Goal: Information Seeking & Learning: Learn about a topic

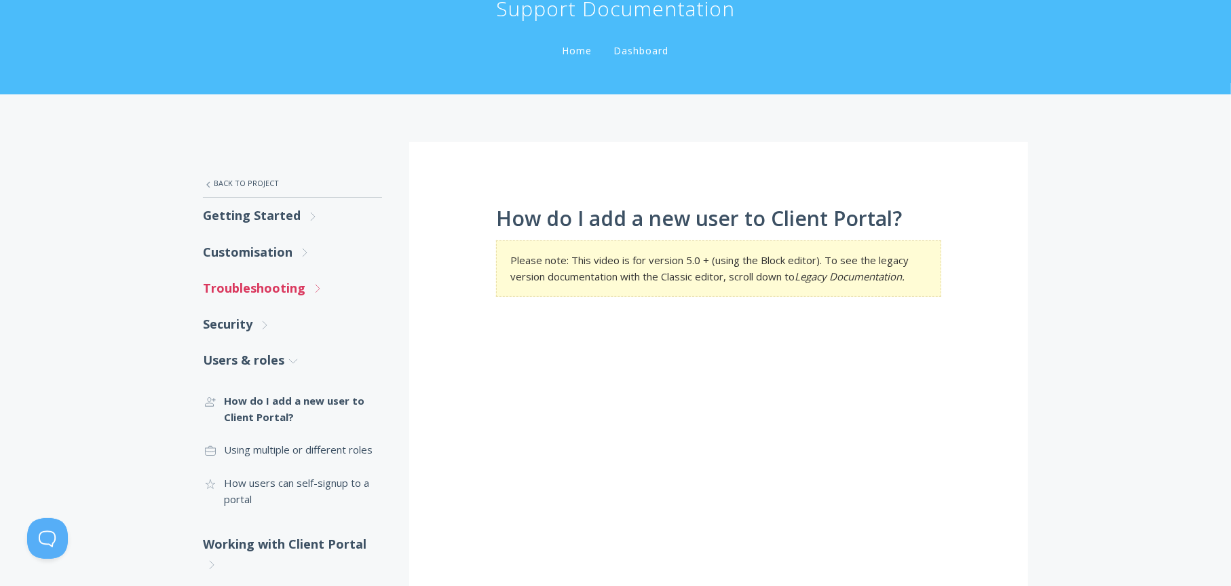
click at [259, 289] on link "Troubleshooting .st0{fill:none;stroke:#000000;stroke-width:2;stroke-miterlimit:…" at bounding box center [292, 288] width 179 height 36
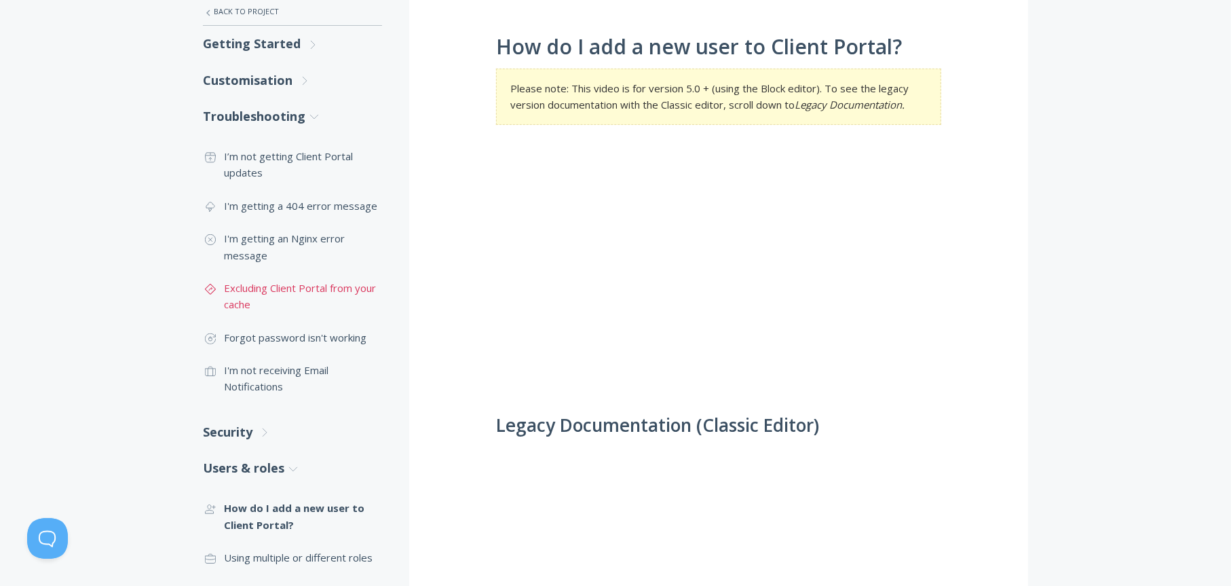
scroll to position [272, 0]
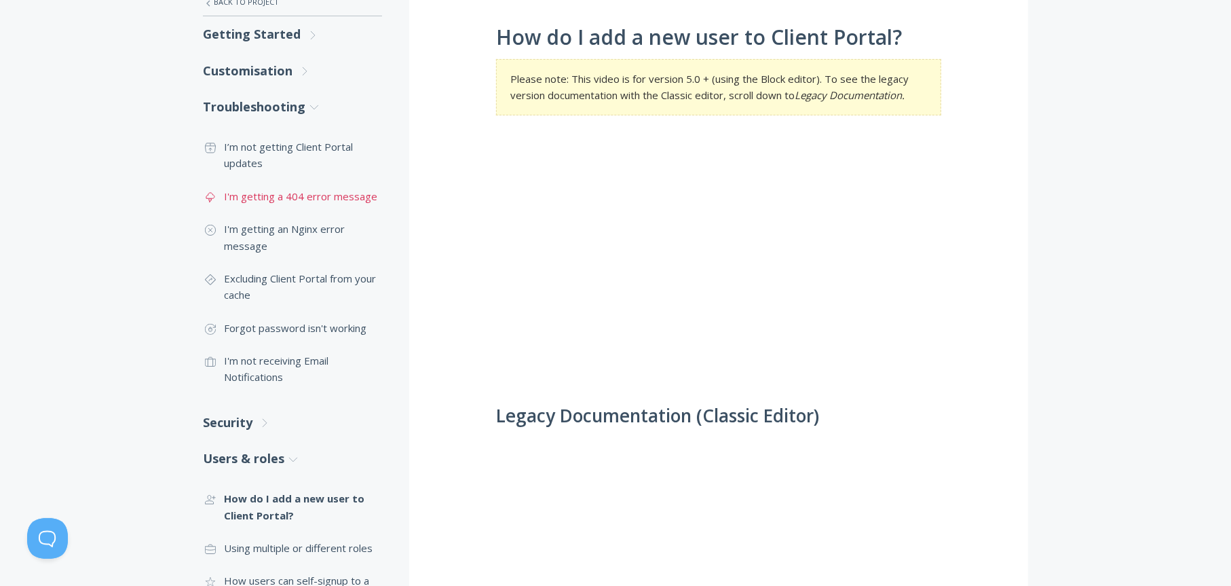
click at [276, 189] on link ".st0{fill:none;stroke:#000000;stroke-width:2;stroke-miterlimit:10;} Untitled-23…" at bounding box center [292, 196] width 179 height 33
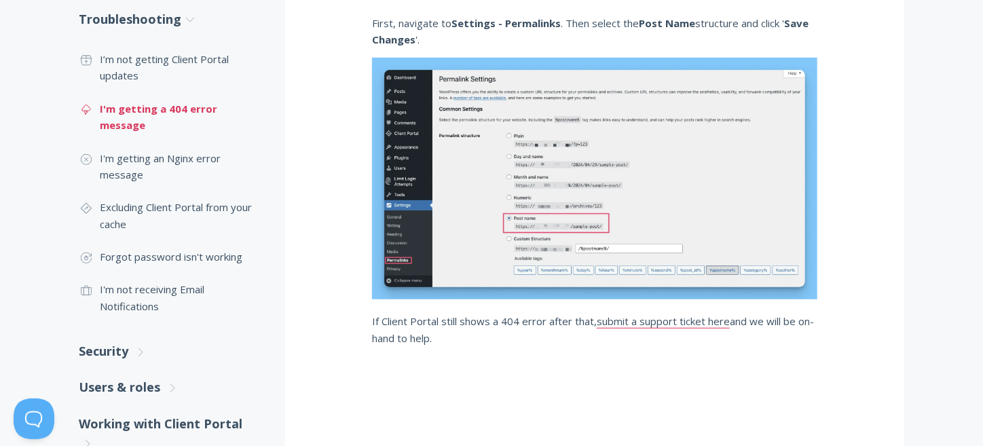
scroll to position [362, 0]
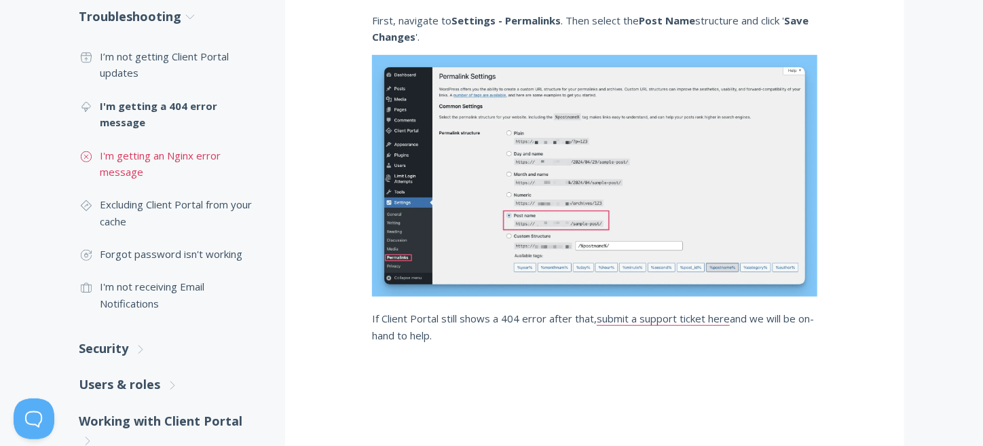
click at [164, 157] on link ".st0{fill:none;stroke:#000000;stroke-width:2;stroke-miterlimit:10;} Untitled-17…" at bounding box center [168, 164] width 179 height 50
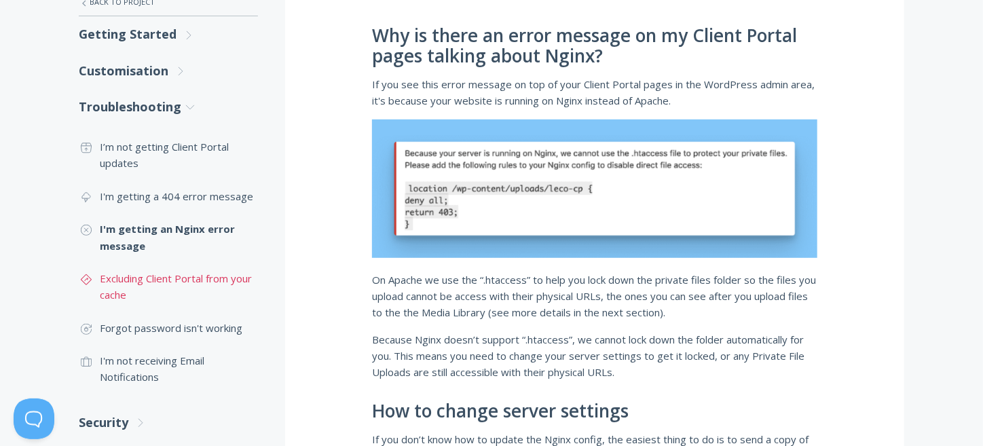
click at [217, 280] on link ".st0{fill:none;stroke:#000000;stroke-width:2;stroke-miterlimit:10;} Untitled-24…" at bounding box center [168, 287] width 179 height 50
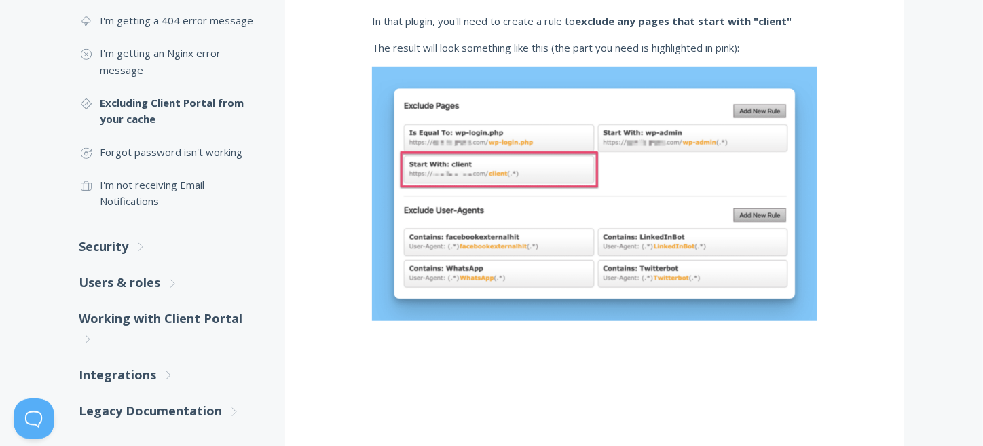
scroll to position [543, 0]
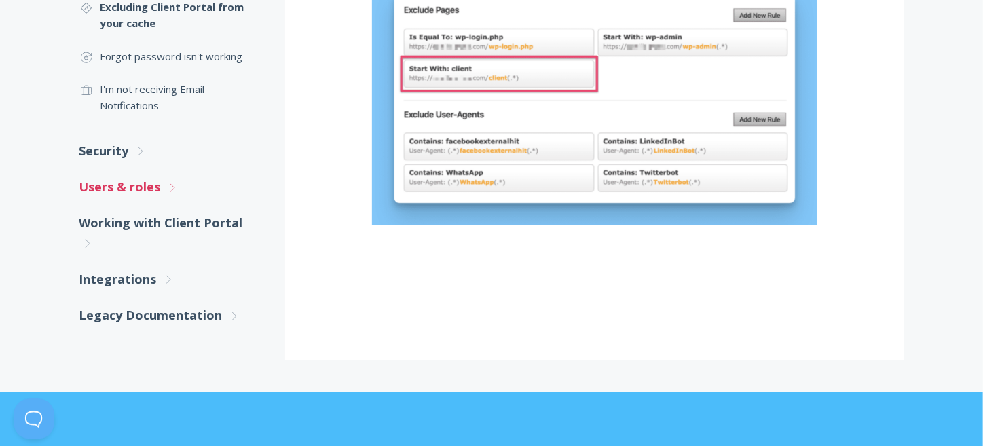
click at [111, 184] on link "Users & roles .st0{fill:none;stroke:#000000;stroke-width:2;stroke-miterlimit:10…" at bounding box center [168, 187] width 179 height 36
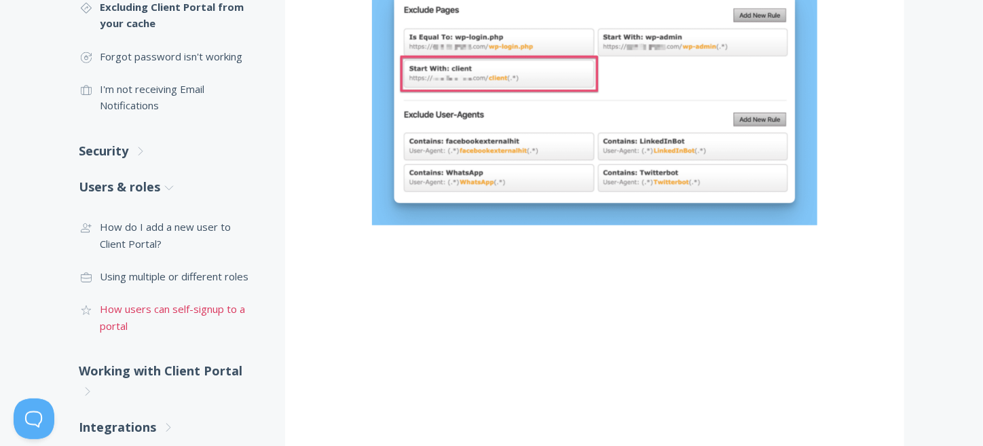
scroll to position [633, 0]
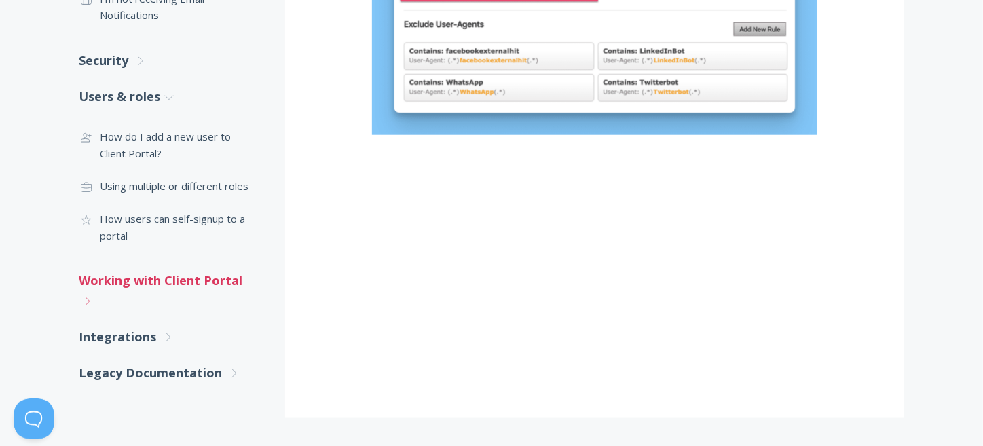
click at [168, 287] on link "Working with Client Portal .st0{fill:none;stroke:#000000;stroke-width:2;stroke-…" at bounding box center [168, 291] width 179 height 56
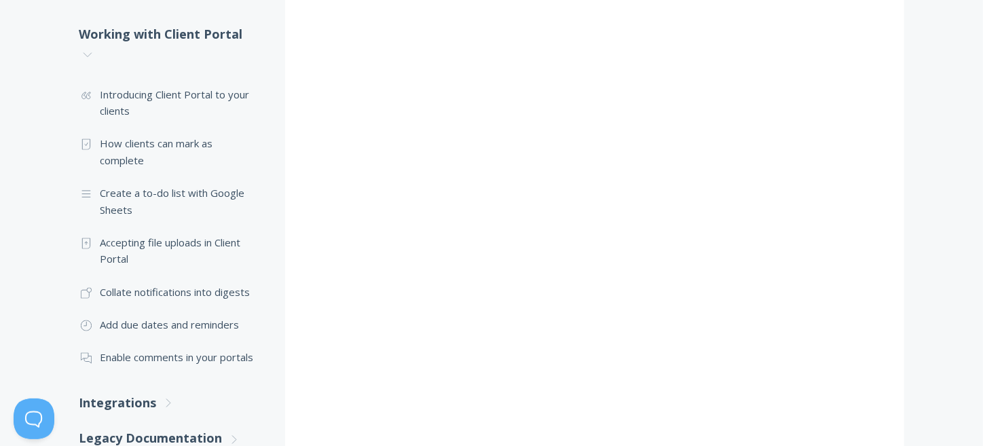
scroll to position [905, 0]
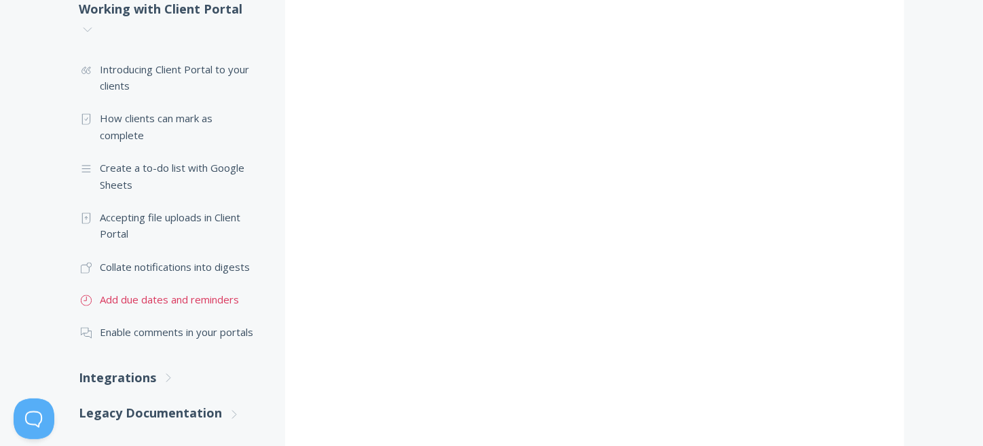
click at [232, 302] on link ".st0{fill:none;stroke:#000000;stroke-width:2;stroke-miterlimit:10;} Untitled-18…" at bounding box center [168, 299] width 179 height 33
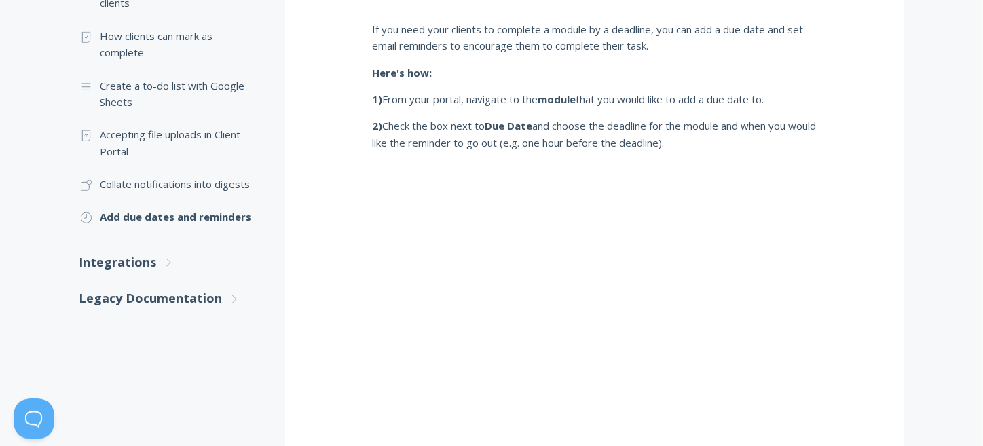
scroll to position [543, 0]
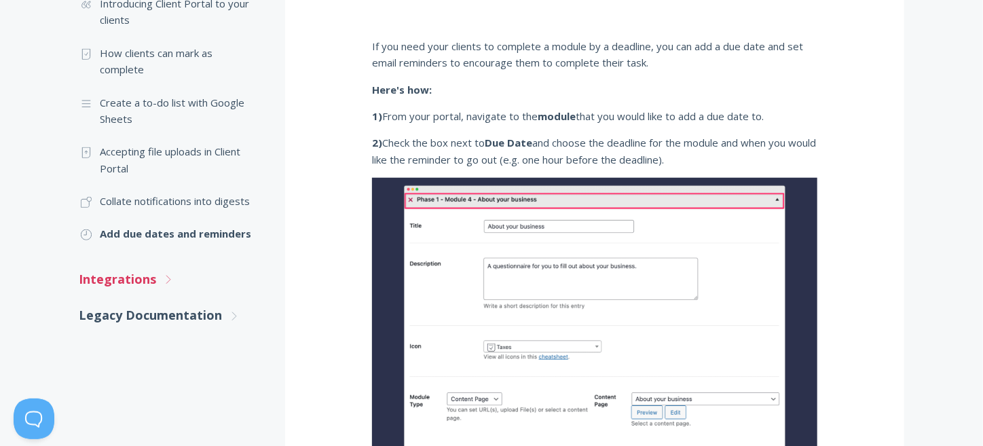
click at [141, 281] on link "Integrations .st0{fill:none;stroke:#000000;stroke-width:2;stroke-miterlimit:10;…" at bounding box center [168, 279] width 179 height 36
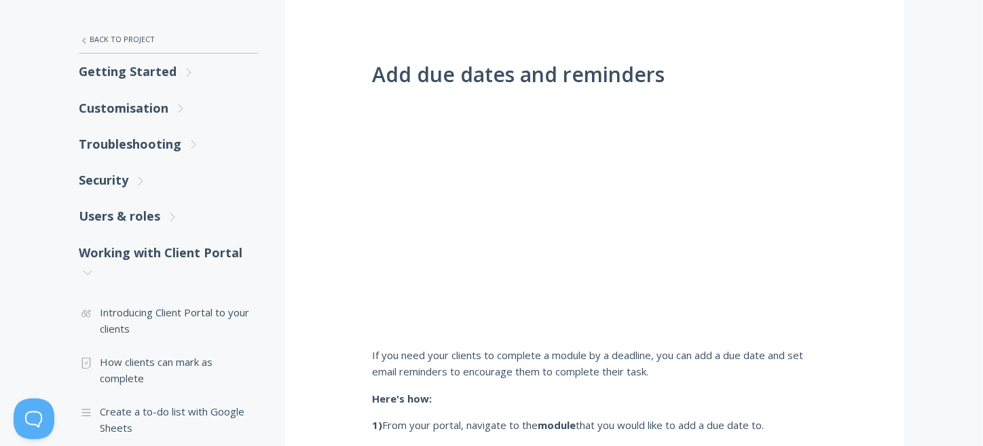
scroll to position [0, 0]
